Goal: Complete application form: Complete application form

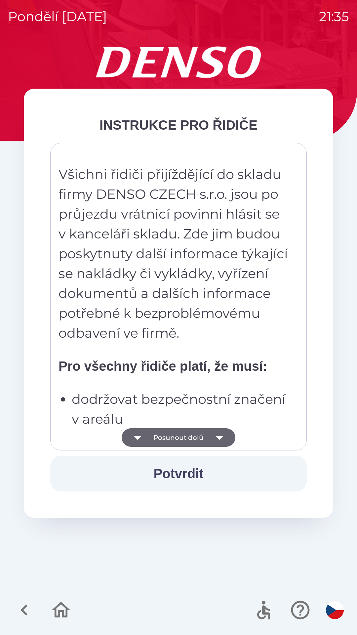
click at [202, 432] on button "Posunout dolů" at bounding box center [179, 437] width 114 height 19
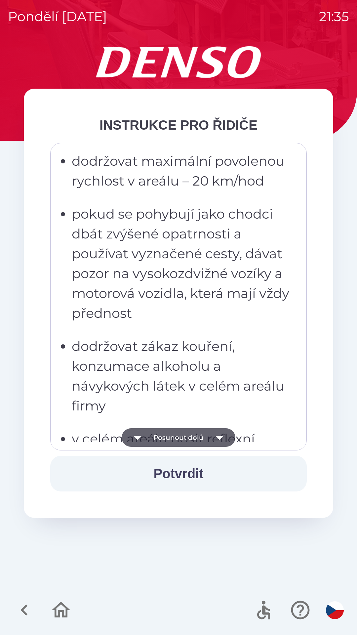
click at [208, 439] on button "Posunout dolů" at bounding box center [179, 437] width 114 height 19
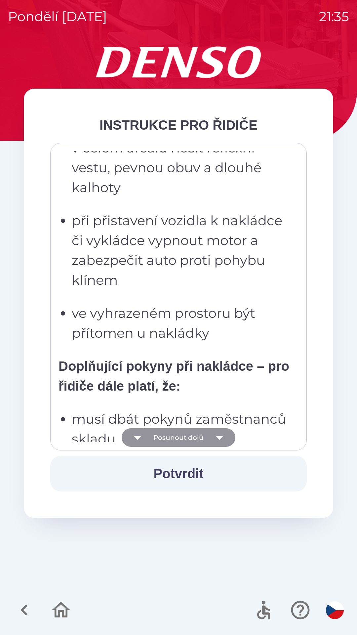
click at [206, 436] on button "Posunout dolů" at bounding box center [179, 437] width 114 height 19
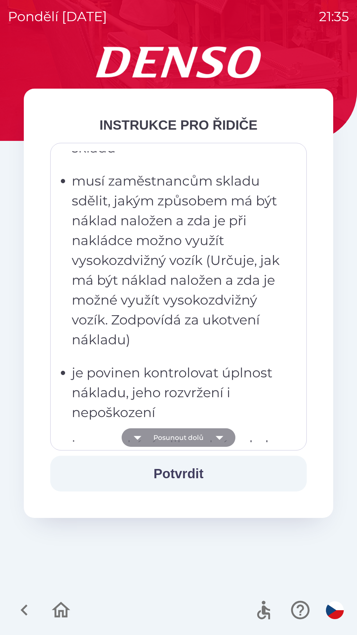
click at [204, 430] on button "Posunout dolů" at bounding box center [179, 437] width 114 height 19
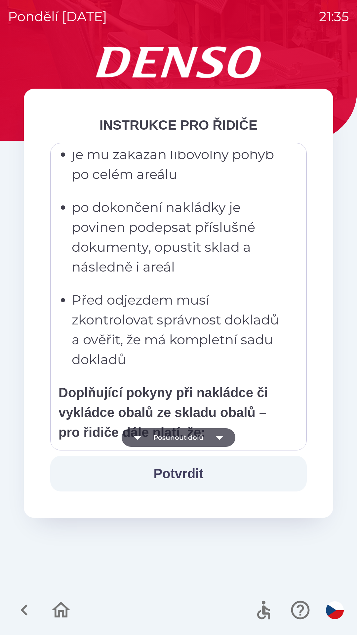
click at [216, 436] on icon "button" at bounding box center [220, 438] width 8 height 4
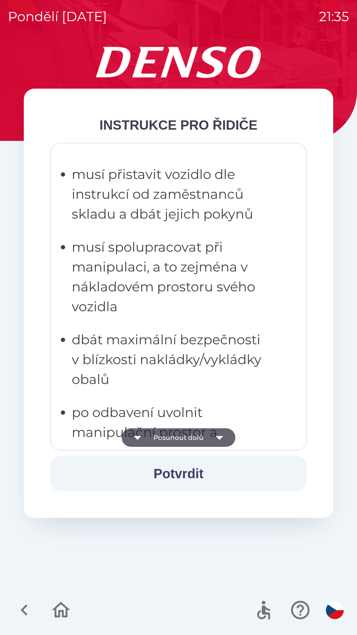
click at [220, 444] on icon "button" at bounding box center [219, 437] width 19 height 19
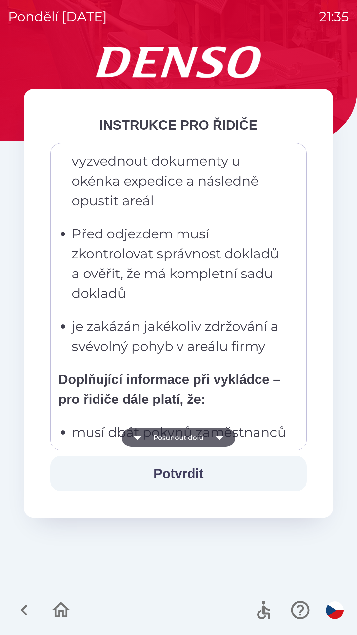
click at [221, 444] on icon "button" at bounding box center [219, 437] width 19 height 19
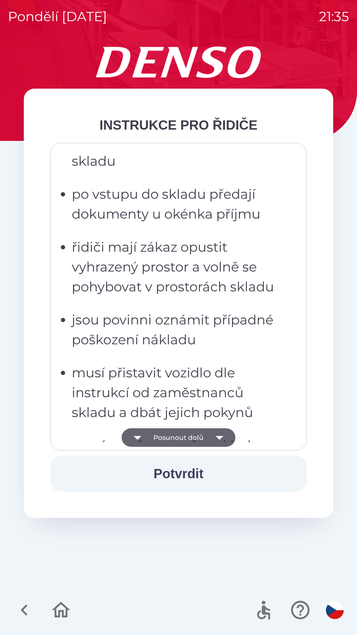
click at [215, 443] on icon "button" at bounding box center [219, 437] width 19 height 19
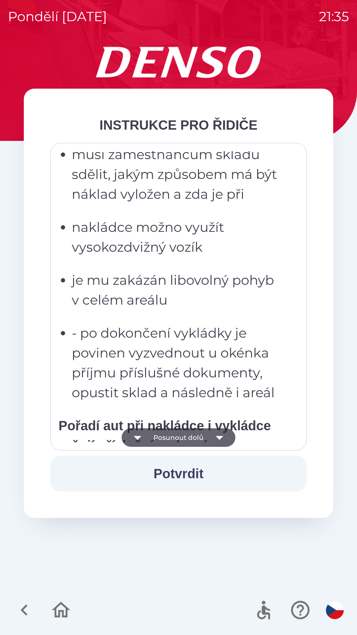
click at [221, 443] on icon "button" at bounding box center [219, 437] width 19 height 19
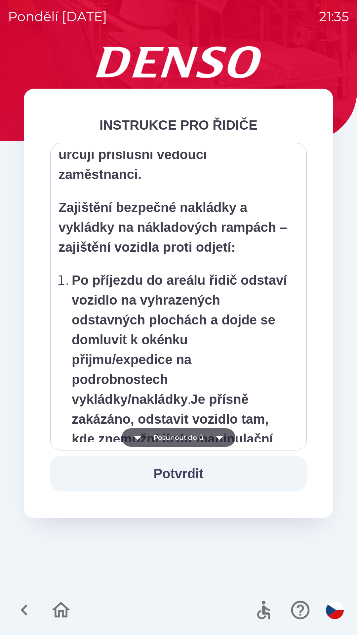
click at [218, 439] on icon "button" at bounding box center [219, 437] width 19 height 19
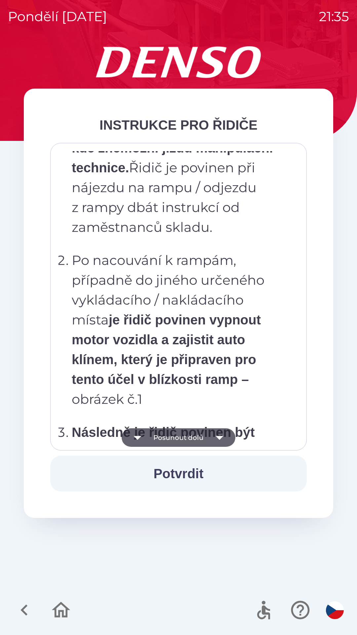
click at [219, 438] on icon "button" at bounding box center [220, 438] width 8 height 4
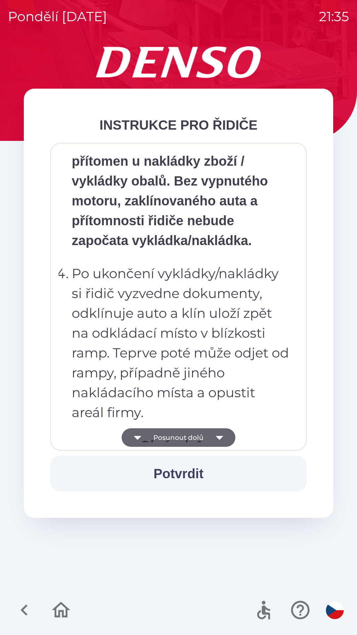
click at [220, 434] on icon "button" at bounding box center [219, 437] width 19 height 19
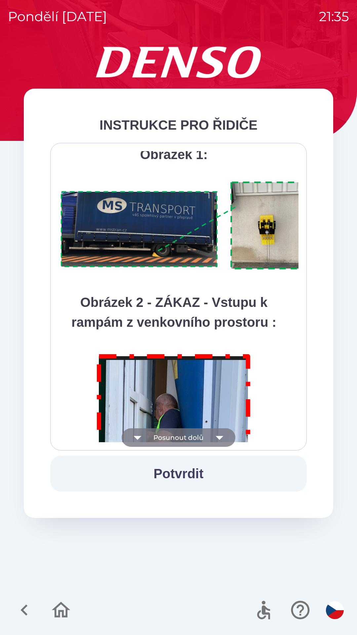
click at [217, 434] on icon "button" at bounding box center [219, 437] width 19 height 19
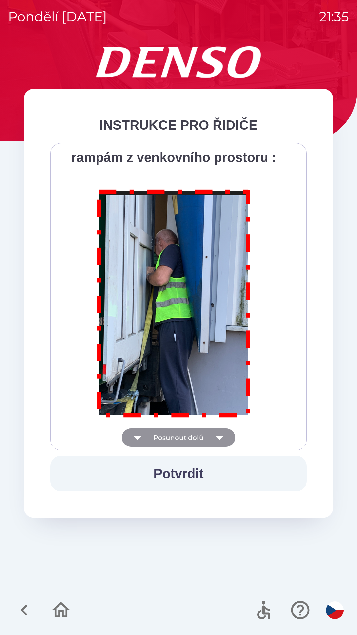
click at [215, 433] on div "Všichni řidiči přijíždějící do skladu firmy DENSO CZECH s.r.o. jsou po průjezdu…" at bounding box center [179, 296] width 240 height 291
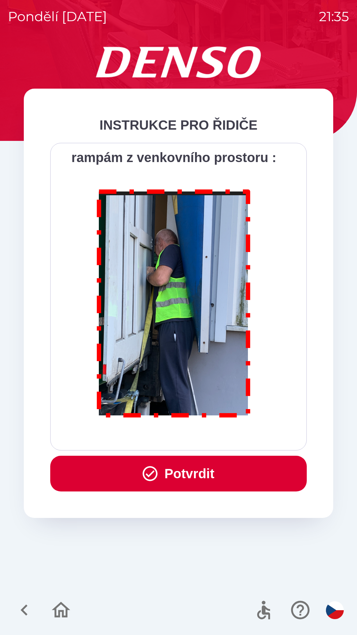
click at [219, 432] on div "Všichni řidiči přijíždějící do skladu firmy DENSO CZECH s.r.o. jsou po průjezdu…" at bounding box center [179, 296] width 240 height 291
click at [154, 473] on icon "button" at bounding box center [150, 473] width 15 height 15
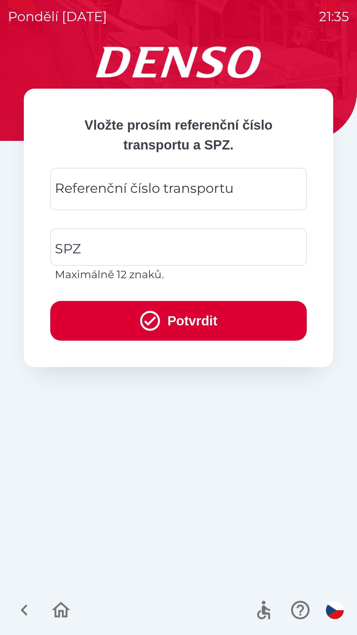
click at [189, 185] on div "Referenční číslo transportu Referenční číslo transportu" at bounding box center [178, 189] width 257 height 42
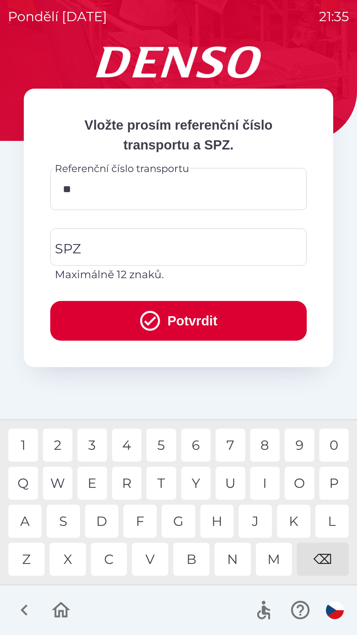
click at [293, 512] on div "K" at bounding box center [293, 521] width 33 height 33
click at [151, 549] on div "V" at bounding box center [150, 559] width 36 height 33
click at [331, 447] on div "0" at bounding box center [334, 445] width 30 height 33
click at [57, 482] on div "W" at bounding box center [58, 483] width 30 height 33
click at [95, 441] on div "3" at bounding box center [92, 445] width 30 height 33
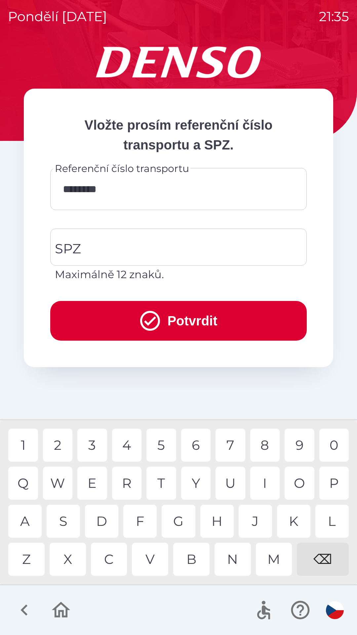
type input "*********"
click at [161, 446] on div "5" at bounding box center [161, 445] width 30 height 33
click at [159, 243] on input "SPZ" at bounding box center [173, 246] width 241 height 31
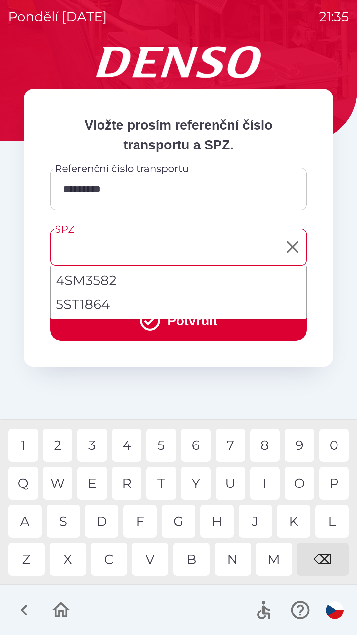
click at [96, 303] on li "5ST1864" at bounding box center [179, 304] width 256 height 24
type input "*******"
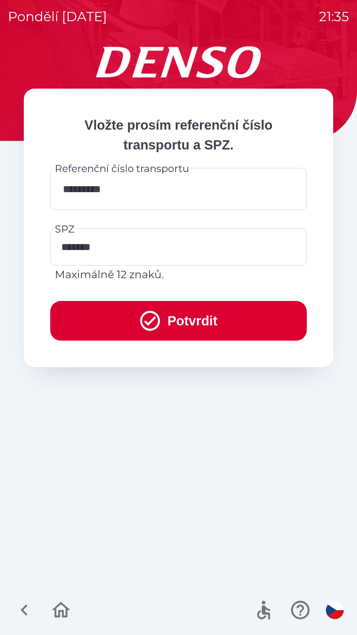
click at [164, 320] on button "Potvrdit" at bounding box center [178, 321] width 257 height 40
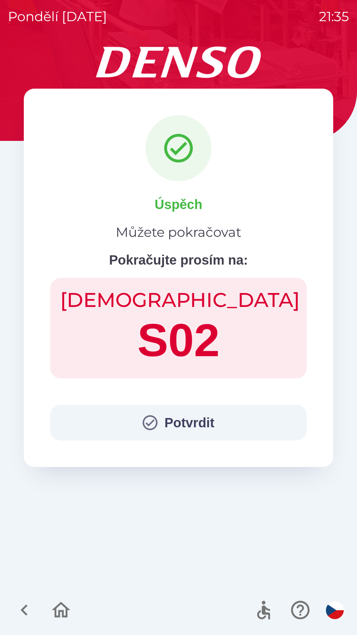
click at [159, 422] on button "Potvrdit" at bounding box center [178, 423] width 257 height 36
